Goal: Task Accomplishment & Management: Manage account settings

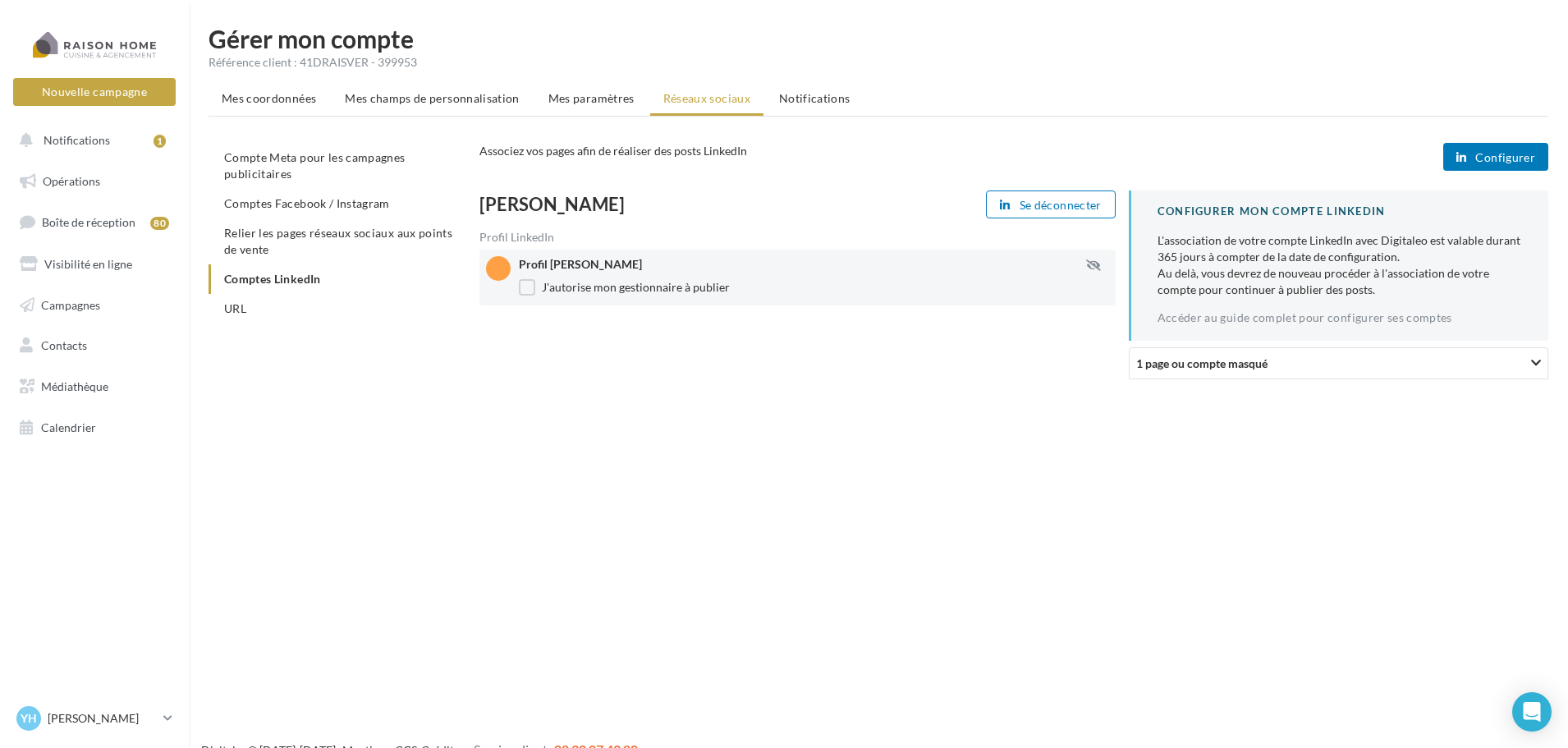
click at [1319, 359] on div "1 page ou compte masqué" at bounding box center [1276, 363] width 279 height 17
click at [1474, 524] on div "Nouvelle campagne Nouvelle campagne Notifications 1 Opérations Boîte de récepti…" at bounding box center [784, 400] width 1568 height 748
click at [569, 293] on label "J'autorise mon gestionnaire à publier" at bounding box center [624, 287] width 211 height 16
click at [543, 293] on label "J'autorise mon gestionnaire à publier" at bounding box center [624, 287] width 211 height 16
click at [1478, 154] on span "Configurer" at bounding box center [1505, 158] width 60 height 13
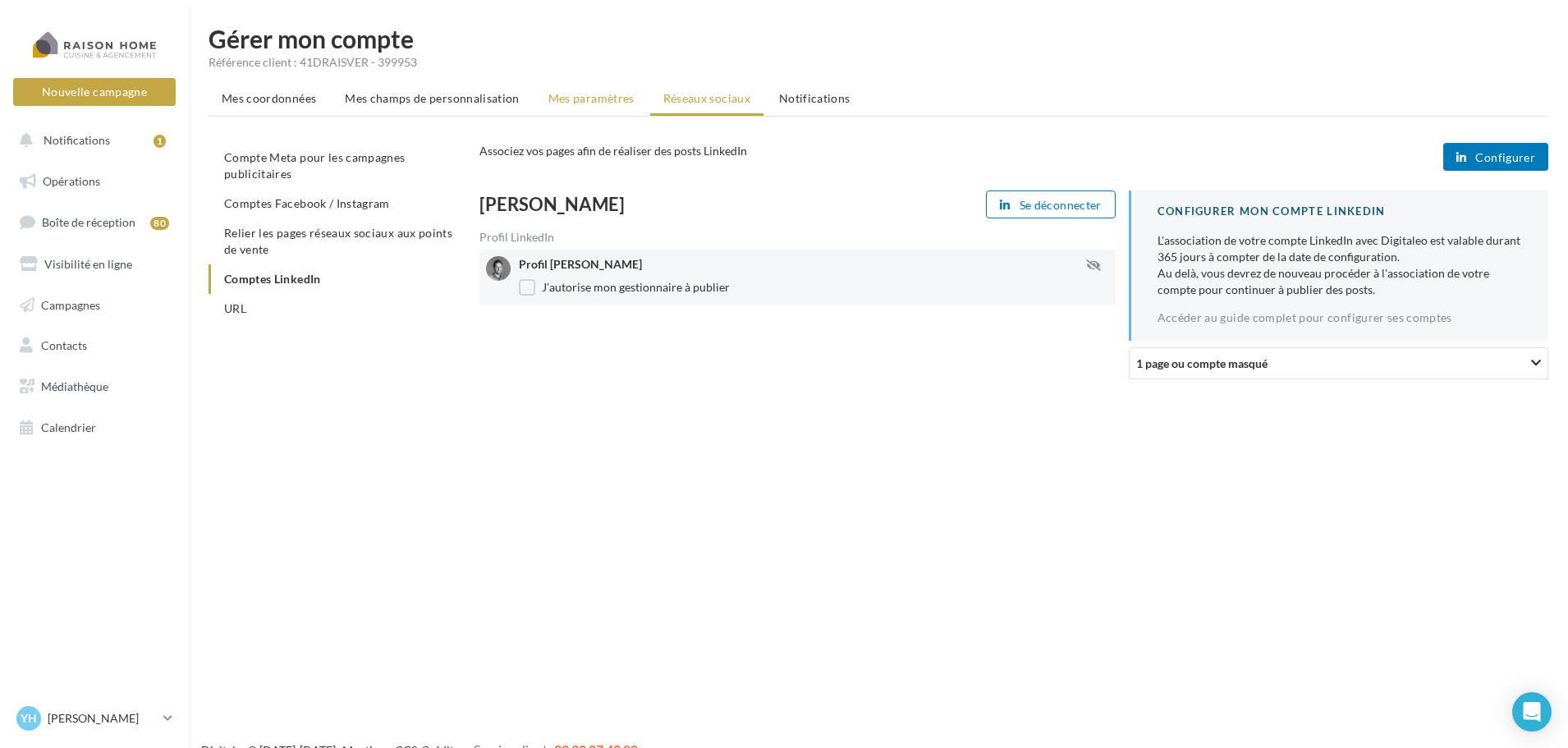
click at [553, 99] on span "Mes paramètres" at bounding box center [591, 98] width 86 height 14
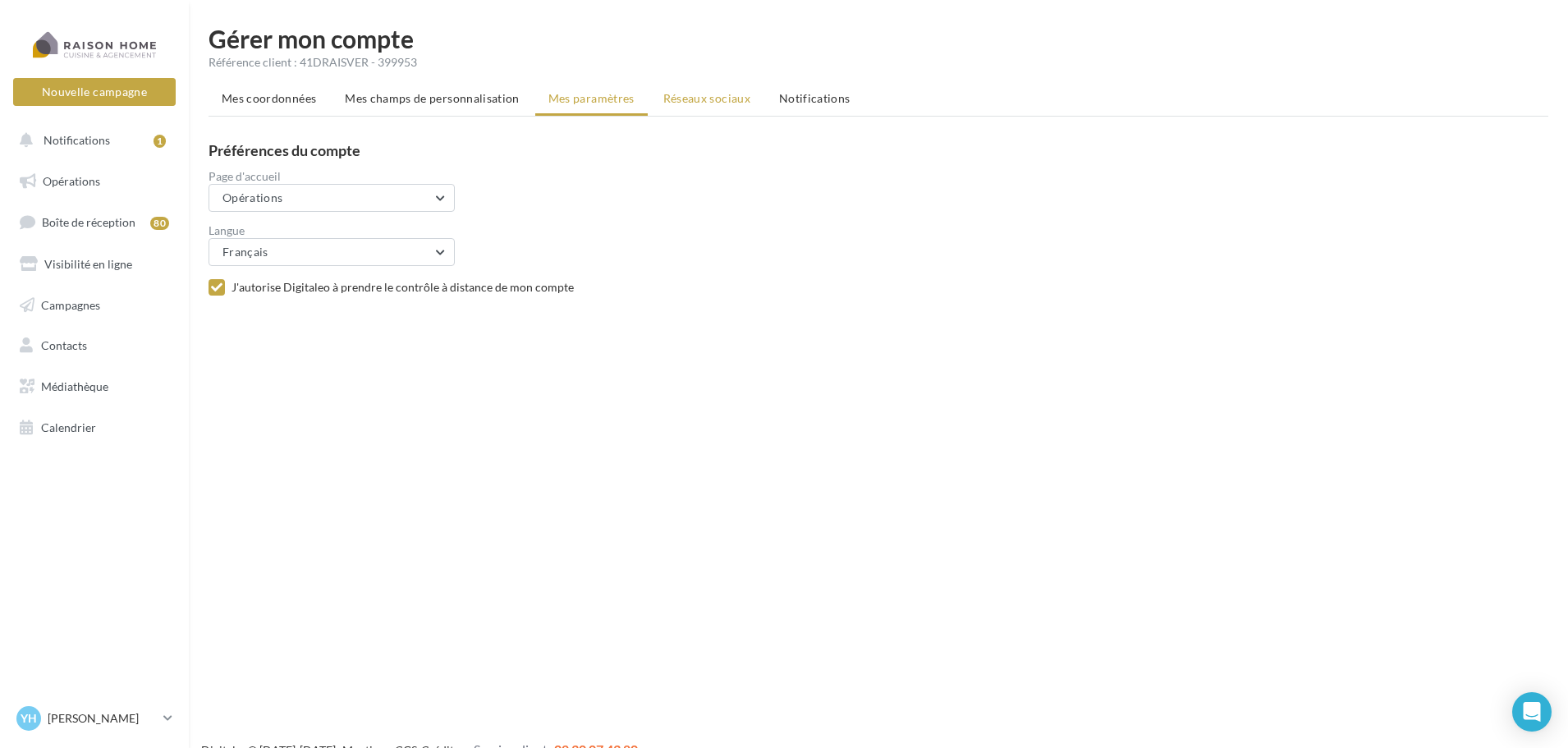
click at [686, 104] on span "Réseaux sociaux" at bounding box center [707, 98] width 87 height 14
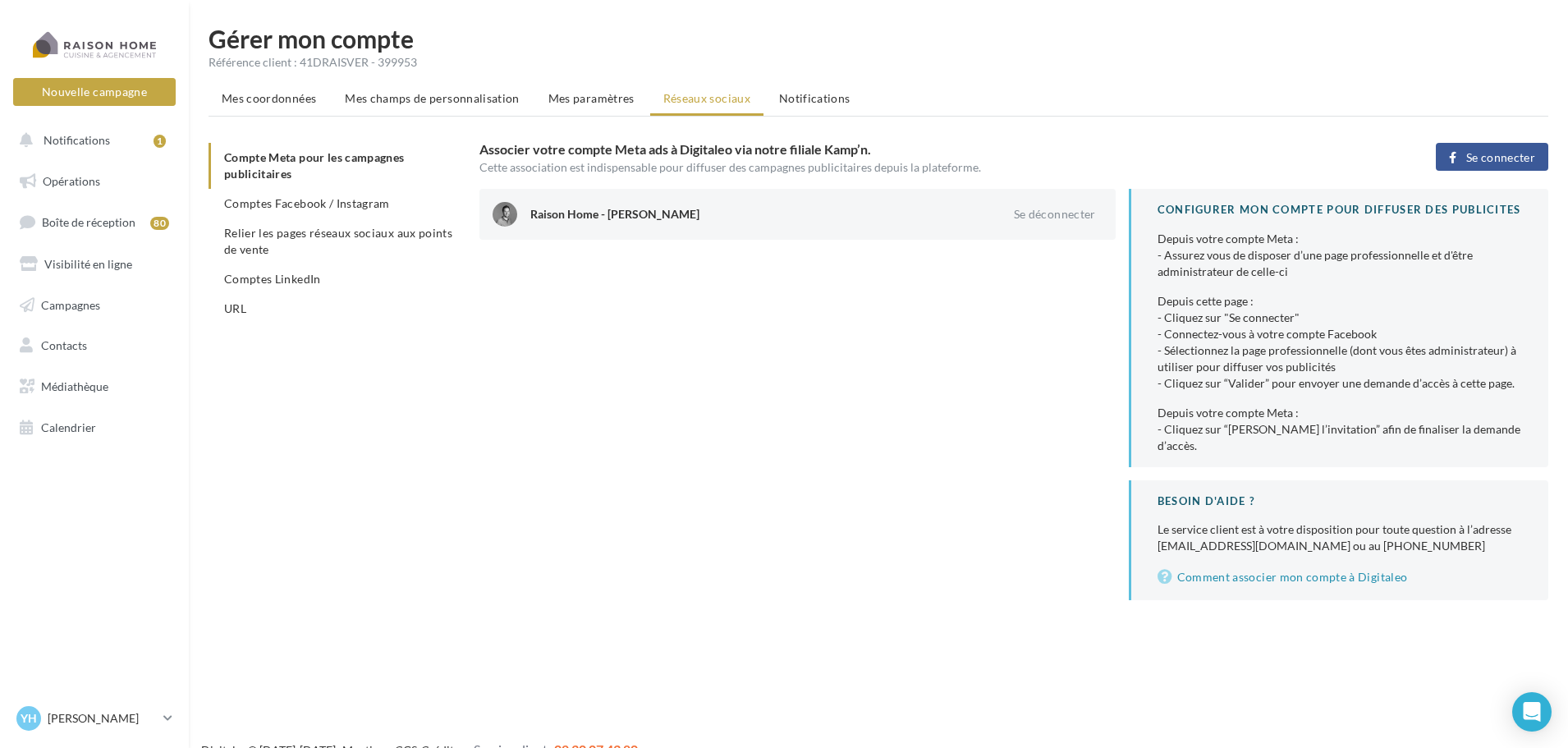
click at [1489, 160] on span "Se connecter" at bounding box center [1501, 158] width 69 height 13
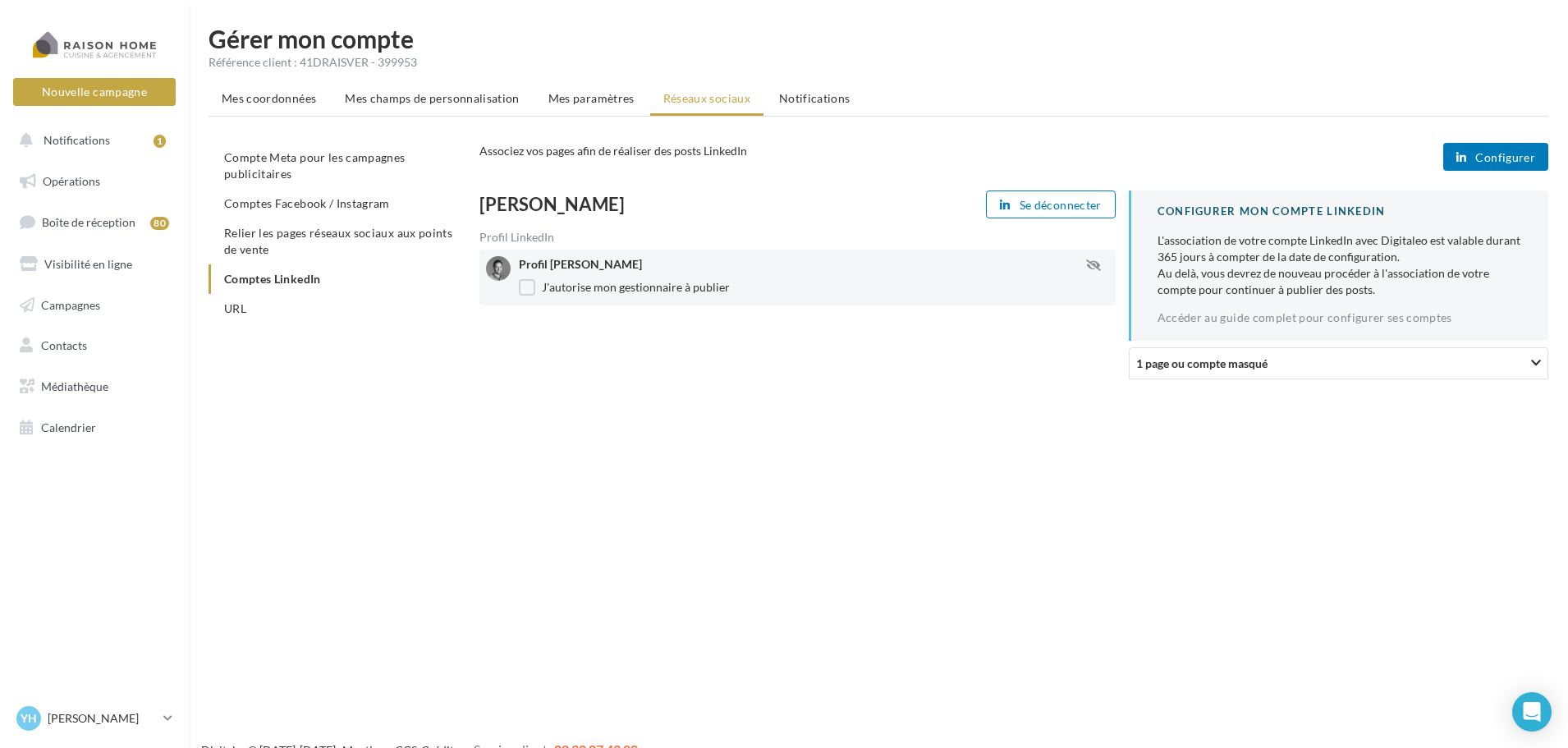
click at [1484, 165] on button "Configurer" at bounding box center [1496, 156] width 105 height 28
click at [1229, 322] on link "Accéder au guide complet pour configurer ses comptes" at bounding box center [1305, 318] width 295 height 13
